Goal: Browse casually

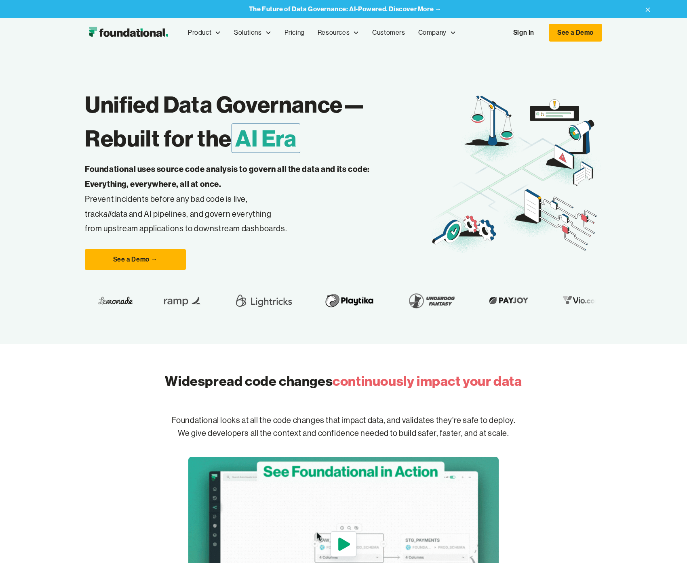
click at [307, 78] on div "Unified Data Governance— Rebuilt for the AI Era Foundational uses source code a…" at bounding box center [343, 195] width 517 height 297
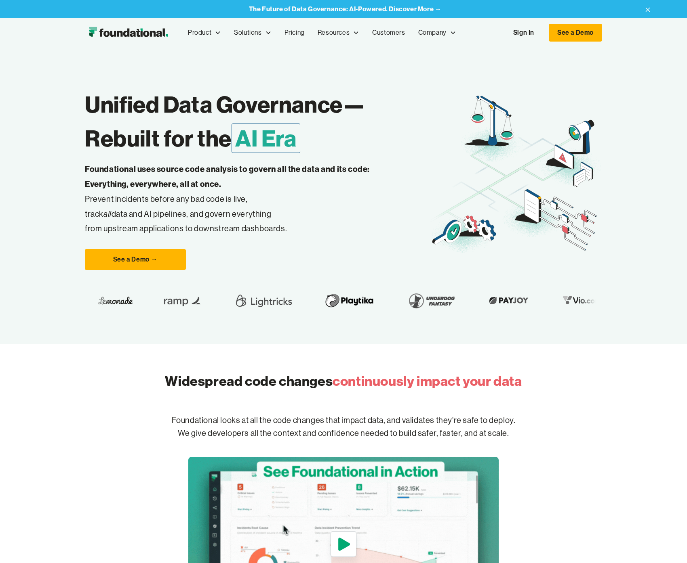
click at [267, 63] on div "Unified Data Governance— Rebuilt for the AI Era Foundational uses source code a…" at bounding box center [343, 195] width 517 height 297
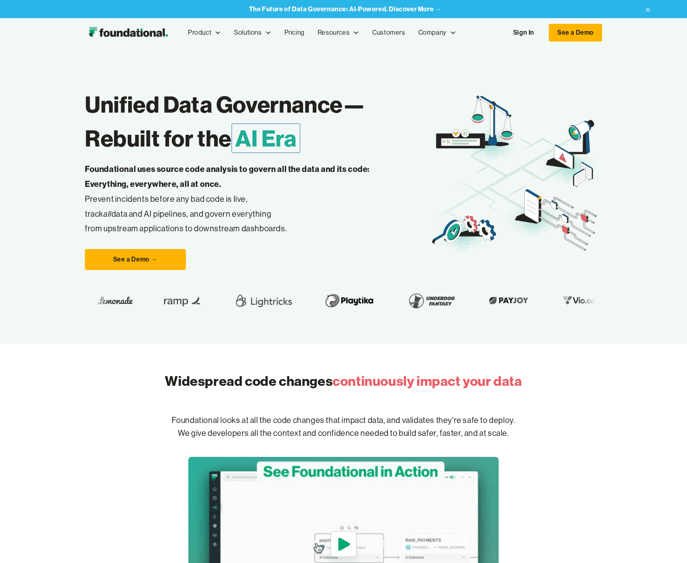
click at [336, 236] on div "Unified Data Governance— Rebuilt for the AI Era Foundational uses source code a…" at bounding box center [257, 175] width 345 height 191
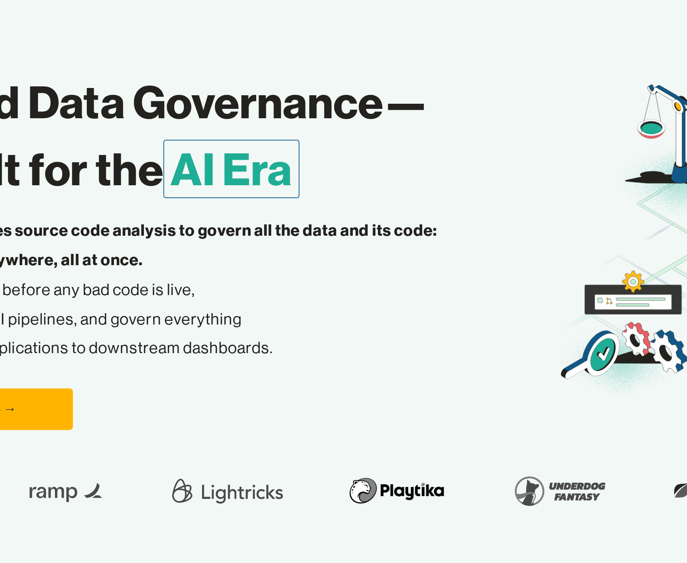
click at [304, 207] on p "Foundational uses source code analysis to govern all the data and its code: Eve…" at bounding box center [240, 199] width 310 height 74
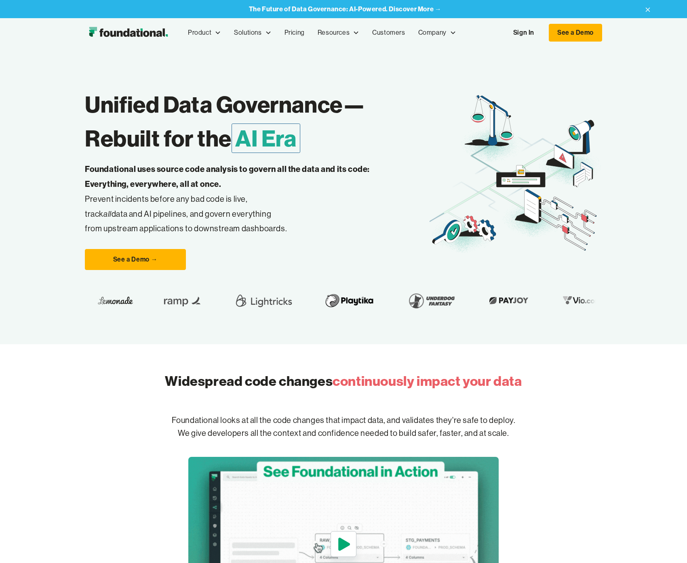
click at [294, 218] on p "Foundational uses source code analysis to govern all the data and its code: Eve…" at bounding box center [240, 199] width 310 height 74
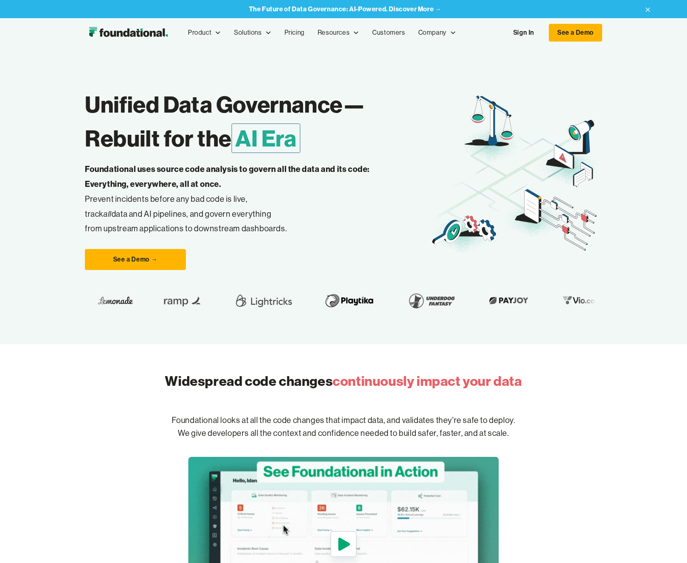
click at [171, 124] on h1 "Unified Data Governance— Rebuilt for the AI Era" at bounding box center [257, 122] width 345 height 68
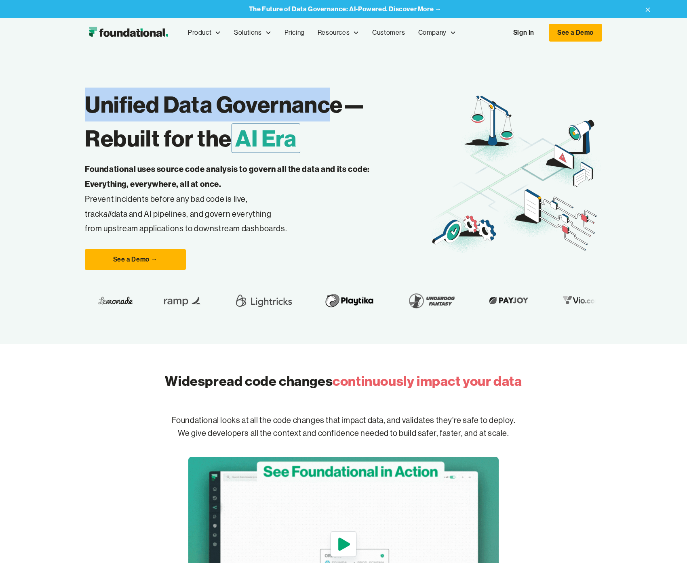
drag, startPoint x: 84, startPoint y: 103, endPoint x: 337, endPoint y: 96, distance: 253.3
click at [337, 96] on div "Unified Data Governance— Rebuilt for the AI Era Foundational uses source code a…" at bounding box center [343, 195] width 687 height 297
click at [337, 96] on h1 "Unified Data Governance— Rebuilt for the AI Era" at bounding box center [257, 122] width 345 height 68
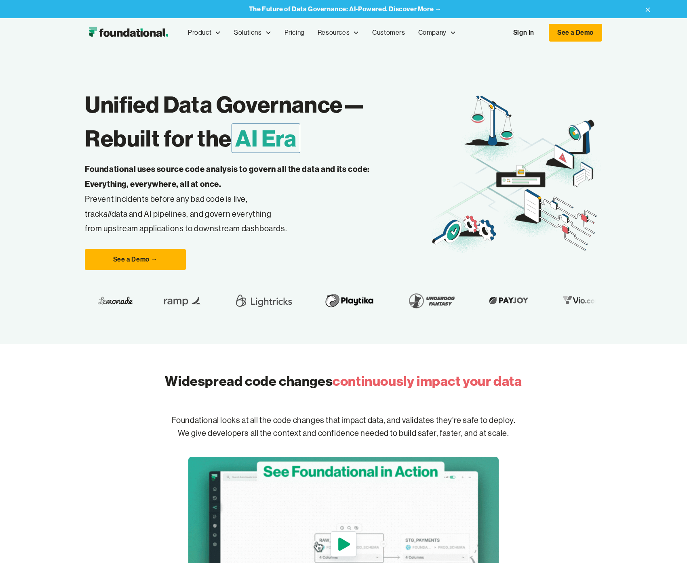
click at [342, 100] on h1 "Unified Data Governance— Rebuilt for the AI Era" at bounding box center [257, 122] width 345 height 68
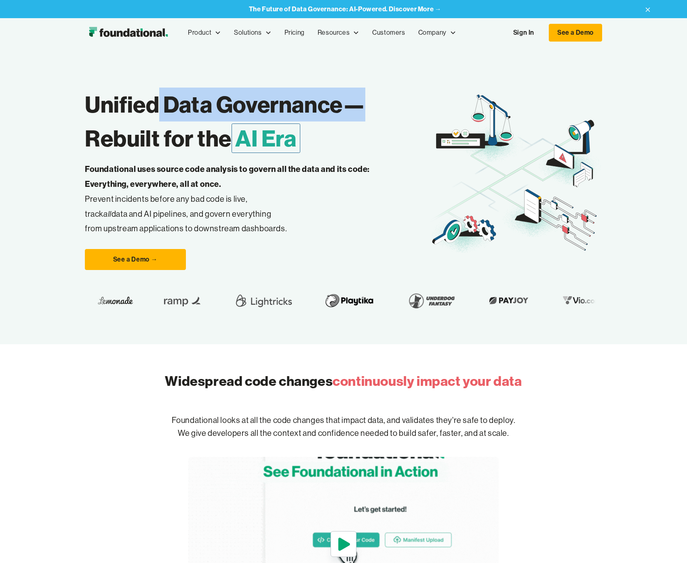
drag, startPoint x: 374, startPoint y: 101, endPoint x: 158, endPoint y: 110, distance: 216.3
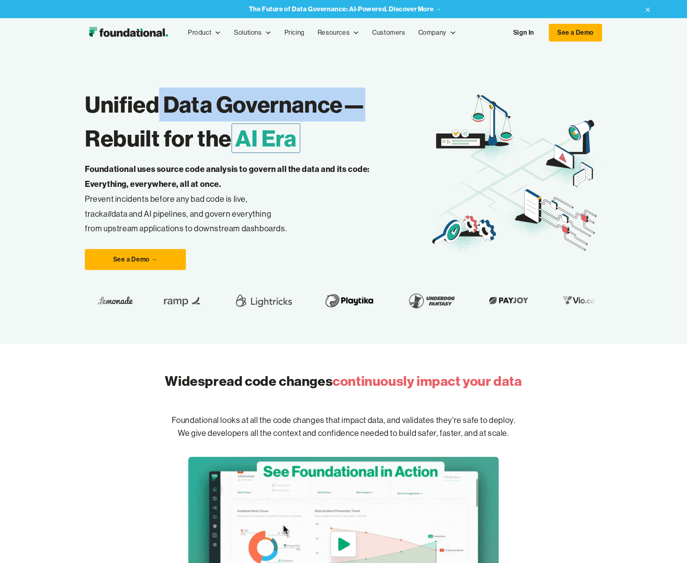
click at [158, 110] on h1 "Unified Data Governance— Rebuilt for the AI Era" at bounding box center [257, 122] width 345 height 68
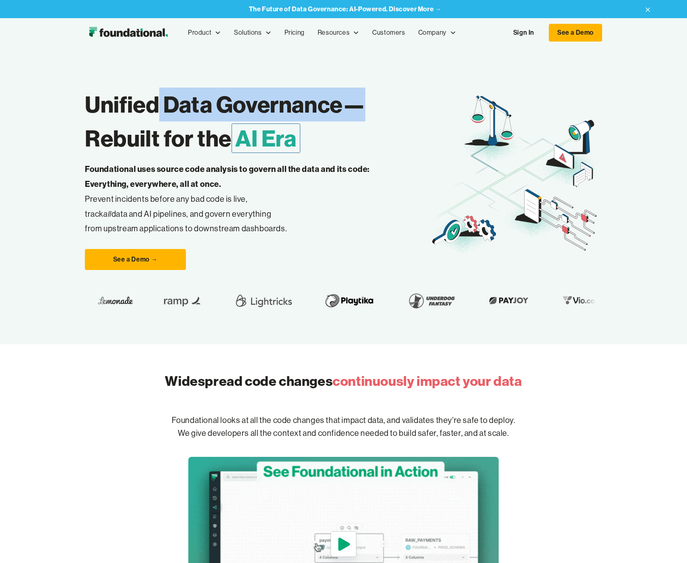
click at [168, 109] on h1 "Unified Data Governance— Rebuilt for the AI Era" at bounding box center [257, 122] width 345 height 68
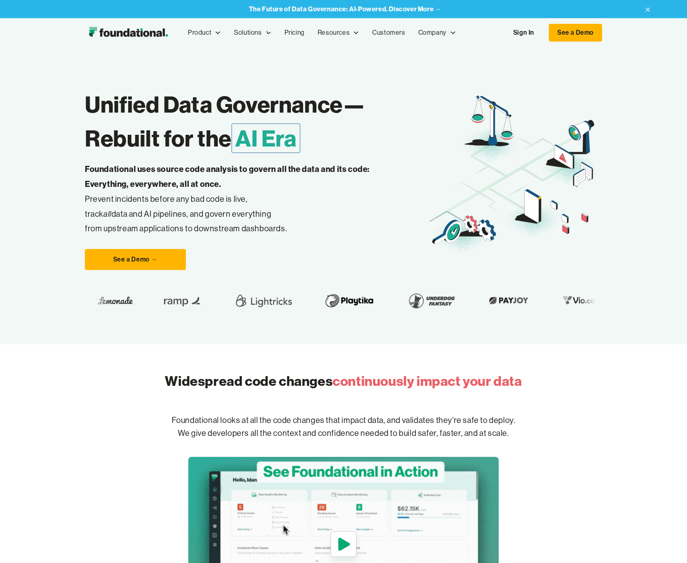
click at [111, 114] on h1 "Unified Data Governance— Rebuilt for the AI Era" at bounding box center [257, 122] width 345 height 68
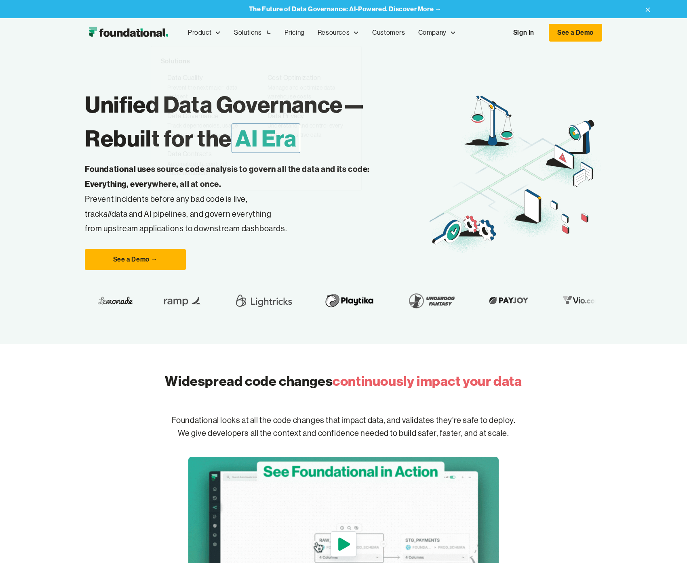
click at [290, 210] on p "Foundational uses source code analysis to govern all the data and its code: Eve…" at bounding box center [240, 199] width 310 height 74
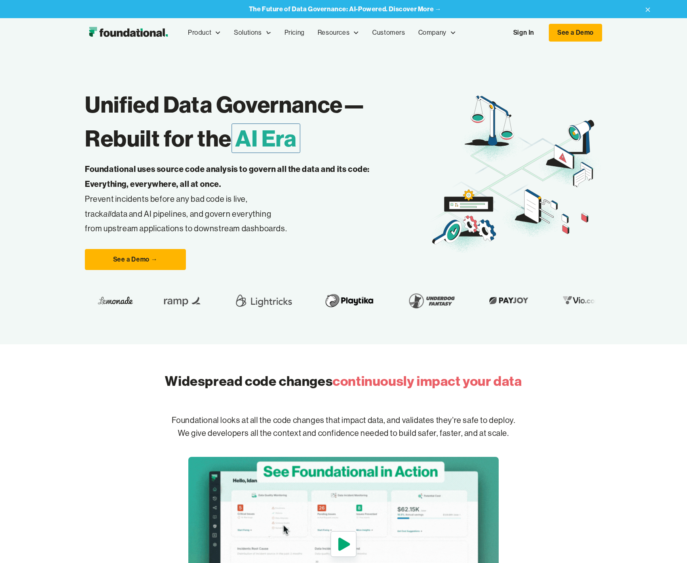
click at [273, 200] on p "Foundational uses source code analysis to govern all the data and its code: Eve…" at bounding box center [240, 199] width 310 height 74
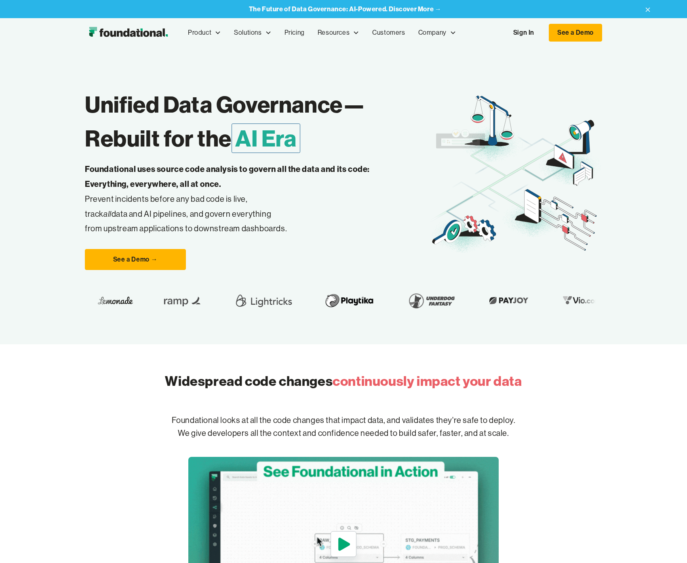
click at [268, 214] on p "Foundational uses source code analysis to govern all the data and its code: Eve…" at bounding box center [240, 199] width 310 height 74
